Goal: Task Accomplishment & Management: Use online tool/utility

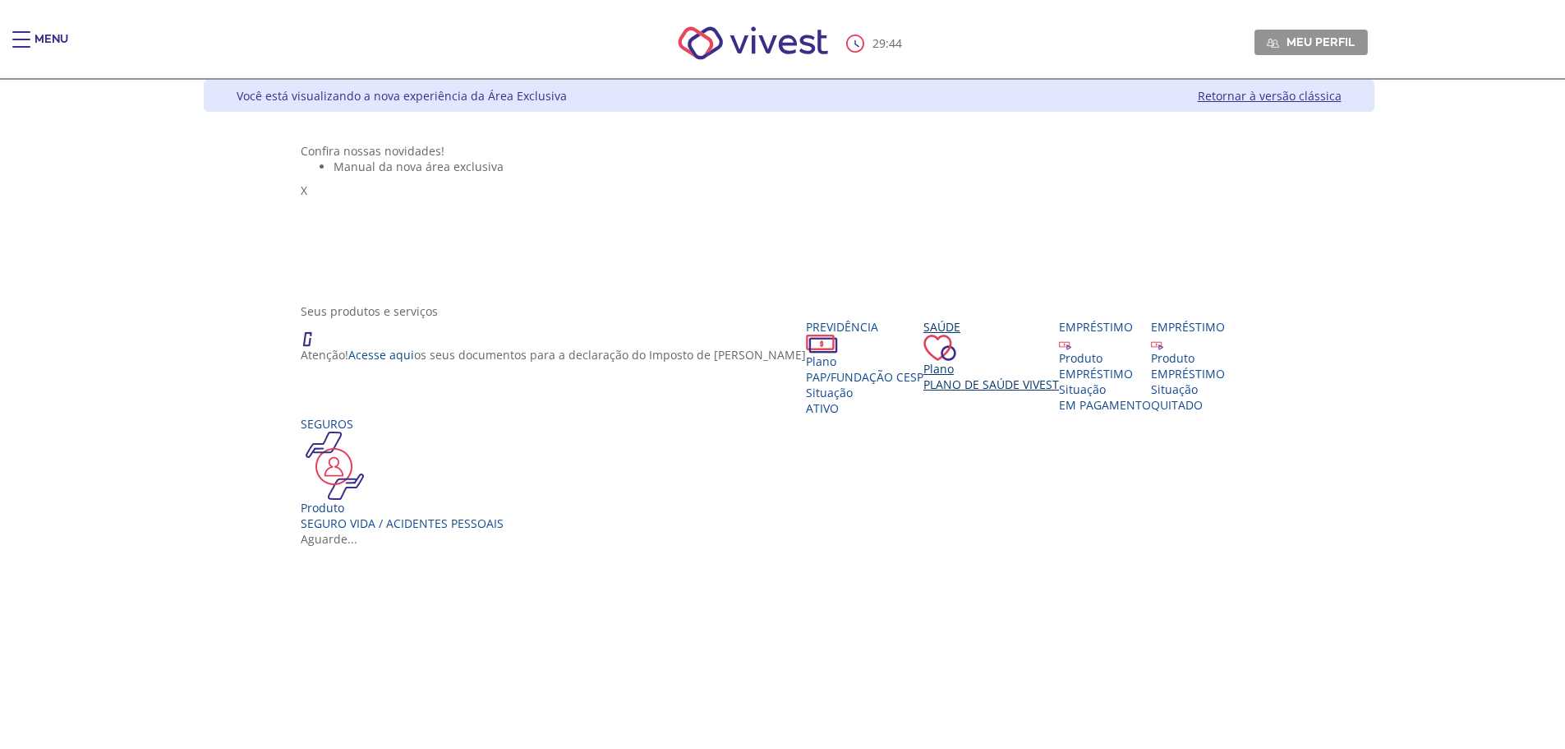
click at [924, 392] on div "Plano Plano de Saúde VIVEST" at bounding box center [992, 376] width 136 height 31
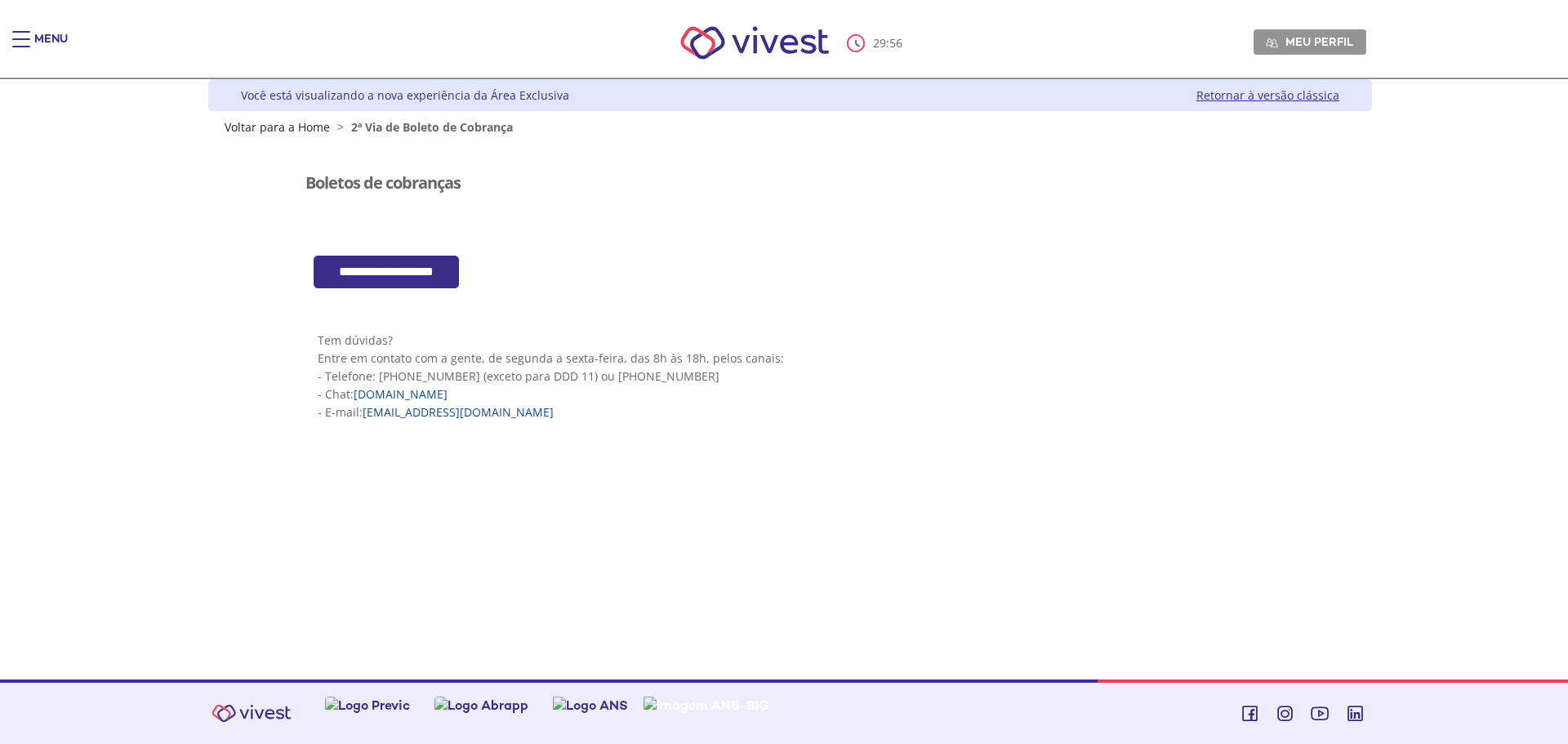
click at [426, 273] on input "**********" at bounding box center [387, 272] width 145 height 34
